Goal: Task Accomplishment & Management: Use online tool/utility

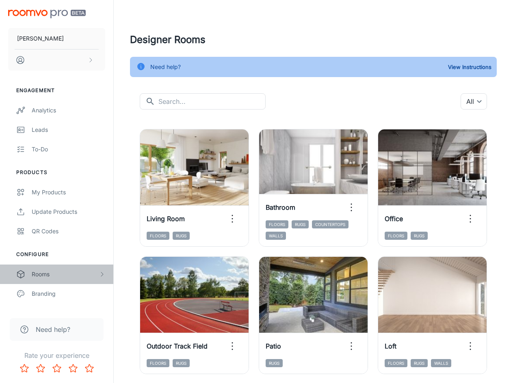
click at [56, 274] on div "Rooms" at bounding box center [65, 274] width 67 height 9
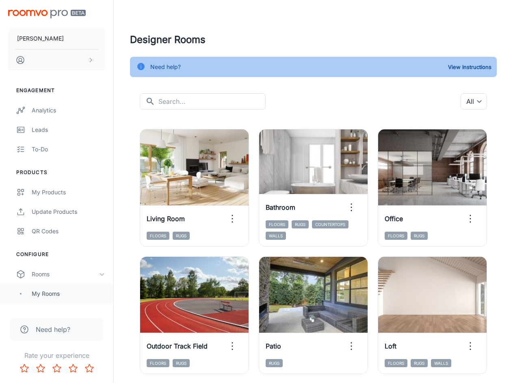
click at [55, 286] on div "My Rooms" at bounding box center [56, 293] width 113 height 19
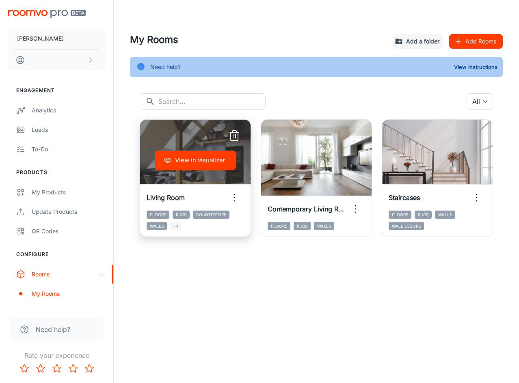
click at [202, 164] on button "View in visualizer" at bounding box center [195, 160] width 81 height 19
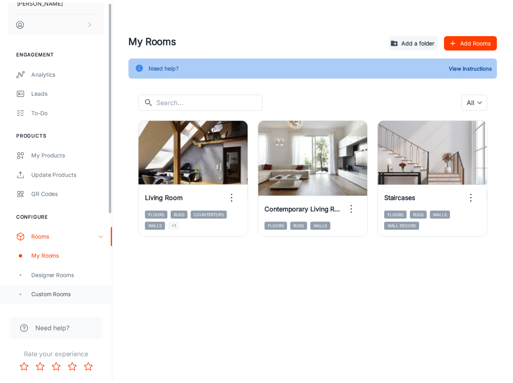
scroll to position [41, 0]
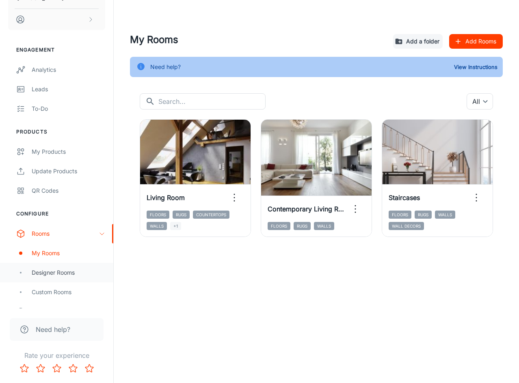
click at [59, 275] on div "Designer Rooms" at bounding box center [68, 272] width 73 height 9
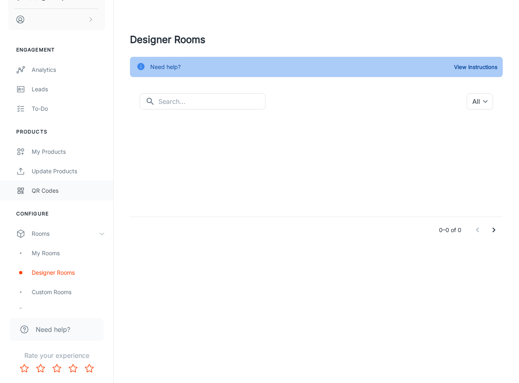
click at [55, 192] on div "QR Codes" at bounding box center [68, 190] width 73 height 9
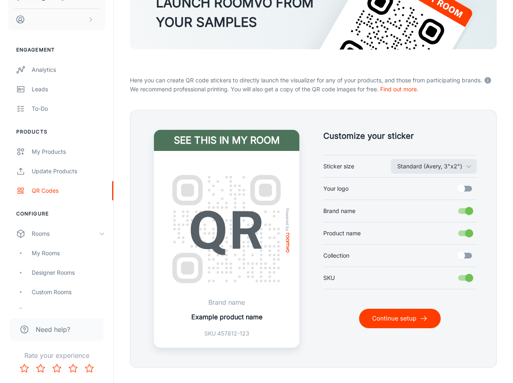
scroll to position [104, 0]
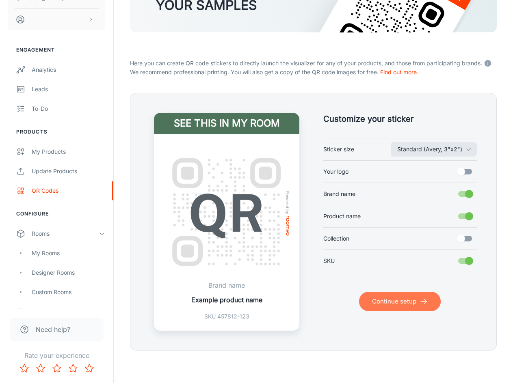
click at [396, 302] on button "Continue setup" at bounding box center [400, 301] width 82 height 19
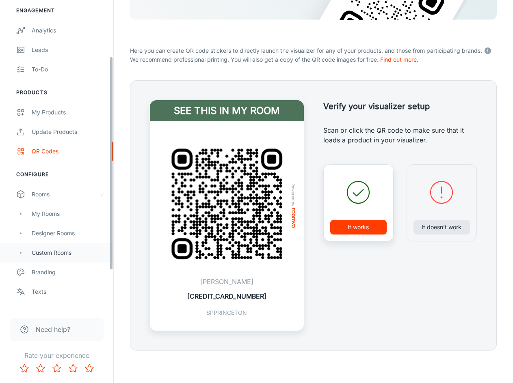
scroll to position [81, 0]
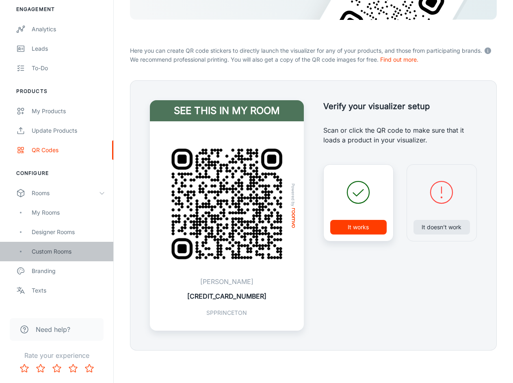
click at [65, 256] on div "Custom Rooms" at bounding box center [68, 251] width 73 height 9
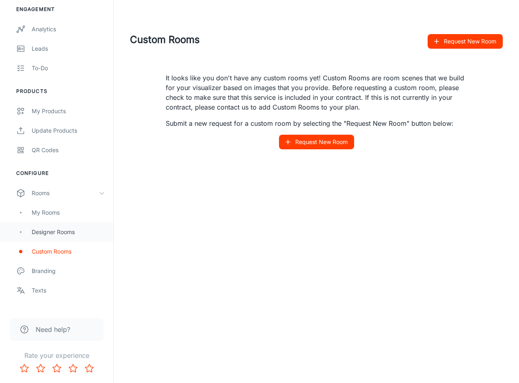
click at [72, 237] on div "Designer Rooms" at bounding box center [56, 231] width 113 height 19
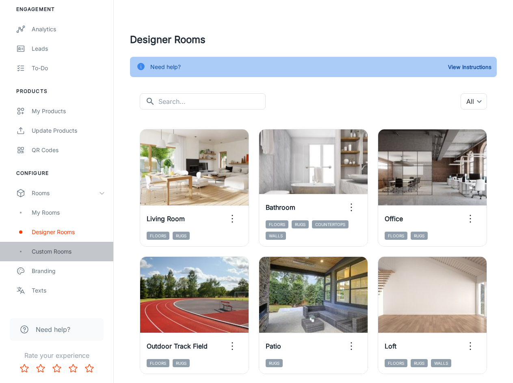
click at [70, 260] on div "Custom Rooms" at bounding box center [56, 251] width 113 height 19
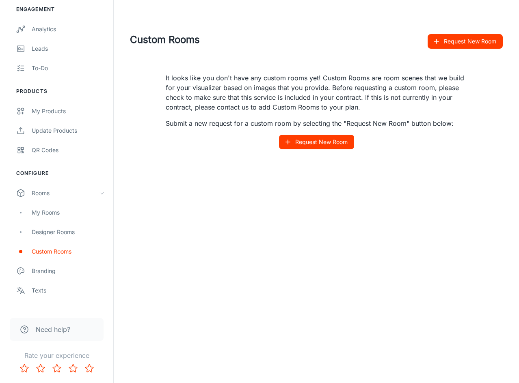
click at [305, 142] on button "Request New Room" at bounding box center [316, 142] width 75 height 15
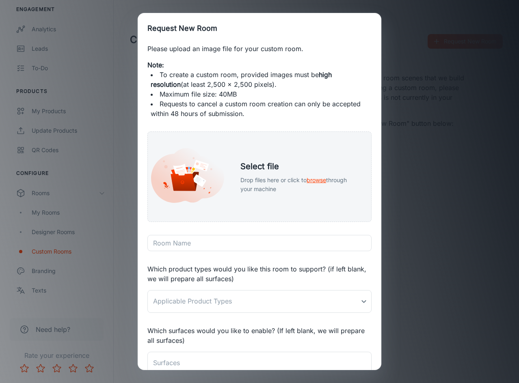
click at [409, 69] on div "Request New Room Please upload an image file for your custom room. Note: To cre…" at bounding box center [259, 191] width 519 height 383
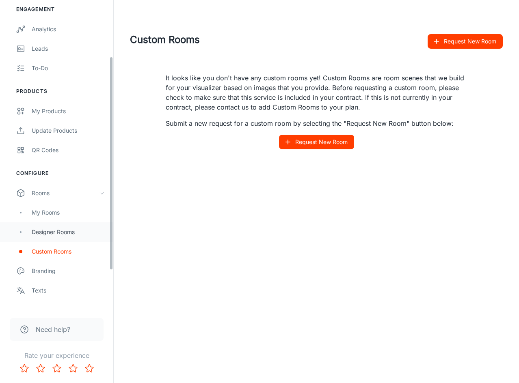
click at [73, 233] on div "Designer Rooms" at bounding box center [68, 232] width 73 height 9
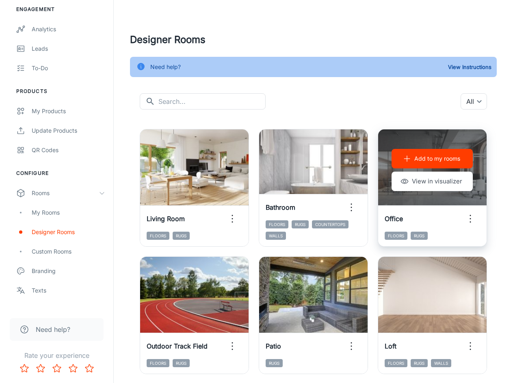
click at [427, 196] on div "Add to my rooms View in visualizer" at bounding box center [432, 169] width 108 height 81
click at [422, 182] on button "View in visualizer" at bounding box center [431, 181] width 81 height 19
